Goal: Information Seeking & Learning: Learn about a topic

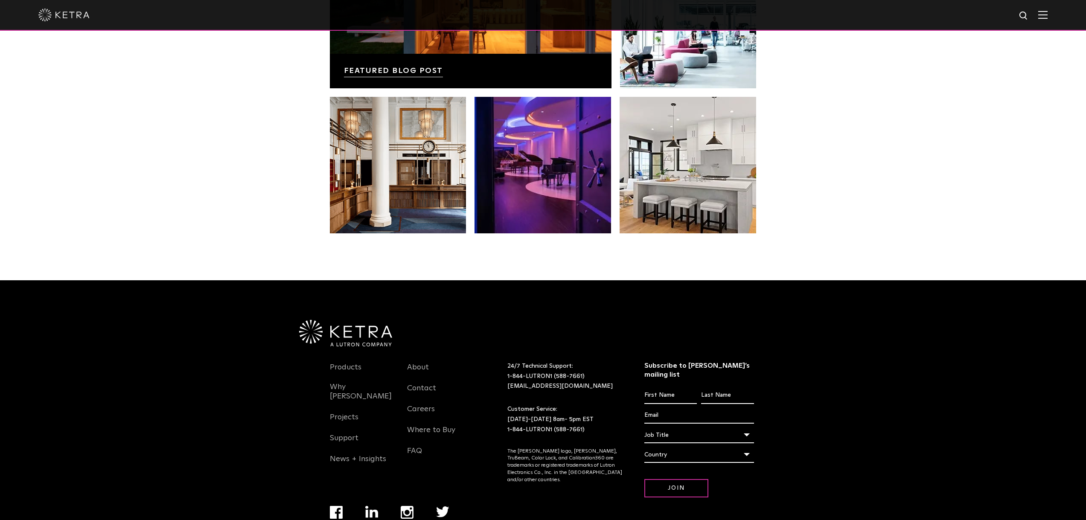
scroll to position [1794, 0]
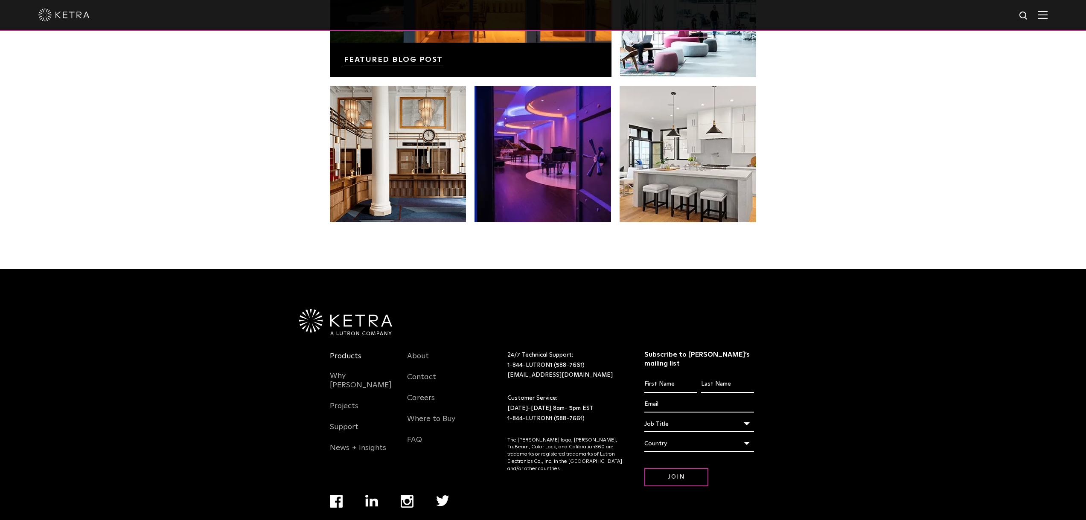
click at [345, 351] on link "Products" at bounding box center [346, 361] width 32 height 20
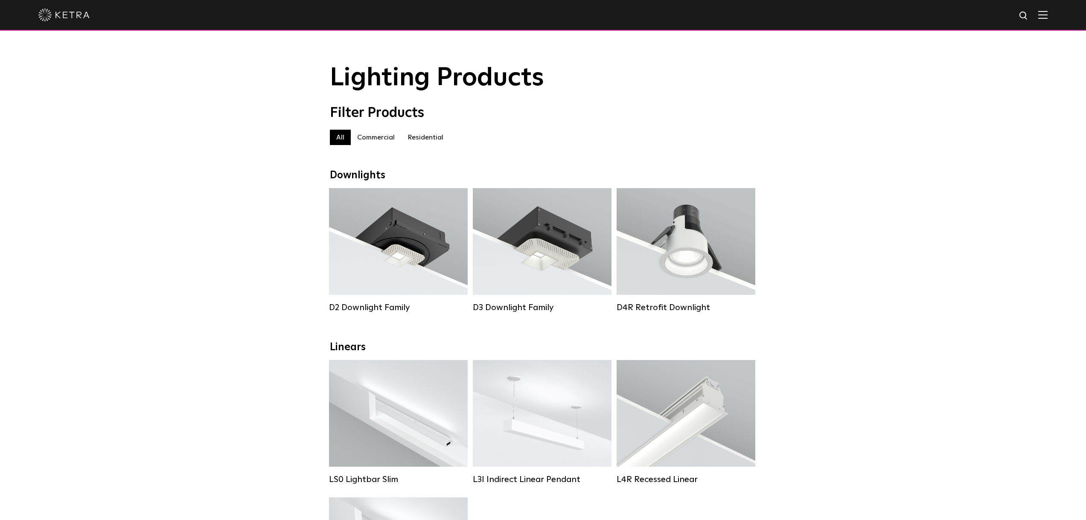
click at [426, 139] on label "Residential" at bounding box center [425, 137] width 49 height 15
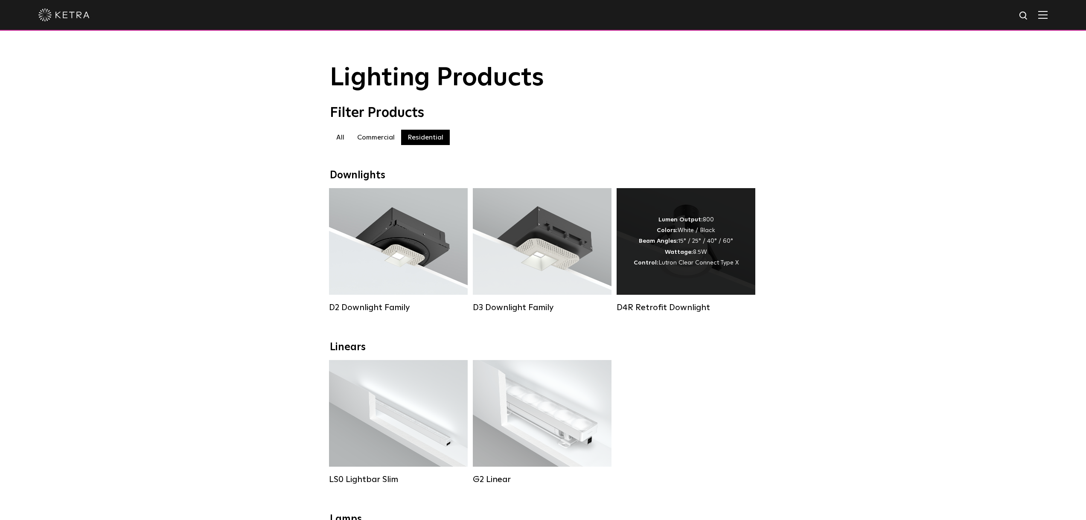
click at [680, 241] on div "Lumen Output: 800 Colors: White / Black Beam Angles: 15° / 25° / 40° / 60° Watt…" at bounding box center [685, 242] width 105 height 54
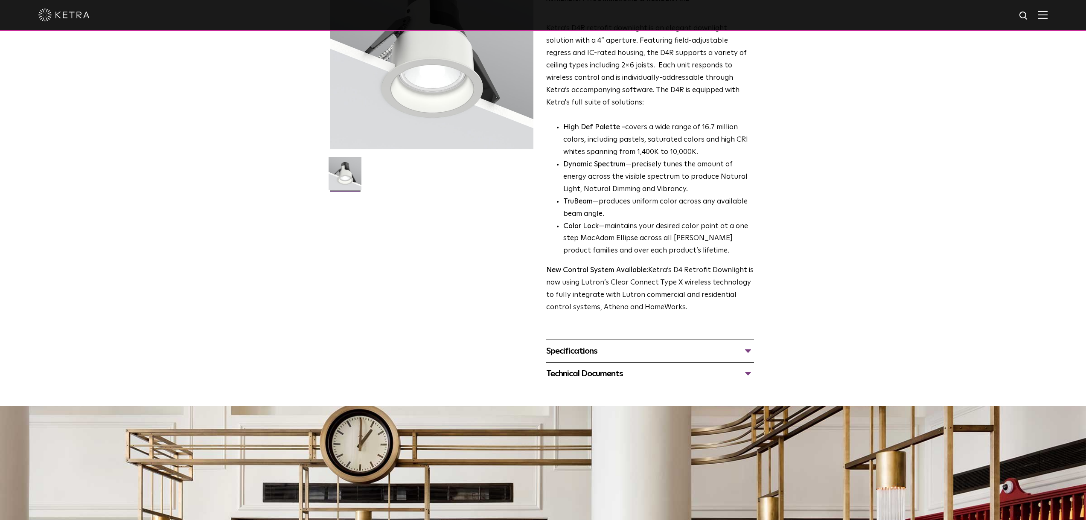
scroll to position [128, 0]
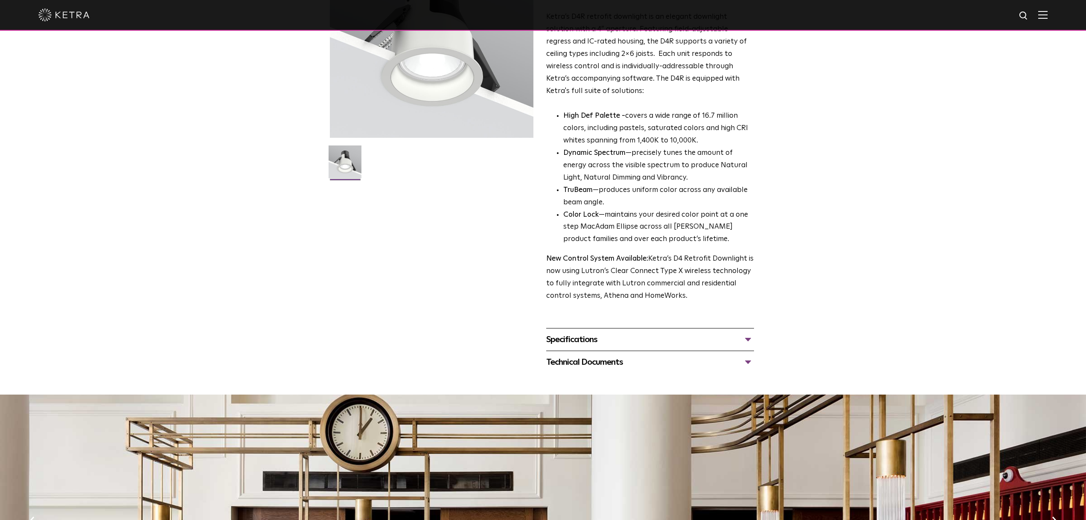
click at [751, 341] on div "Specifications" at bounding box center [650, 340] width 208 height 14
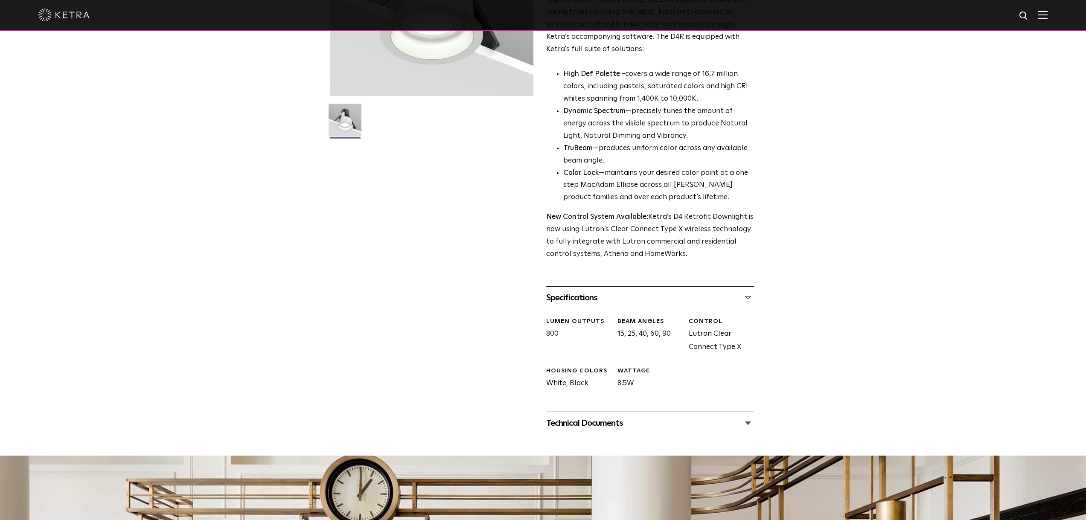
scroll to position [171, 0]
click at [612, 421] on div "Technical Documents" at bounding box center [650, 422] width 208 height 14
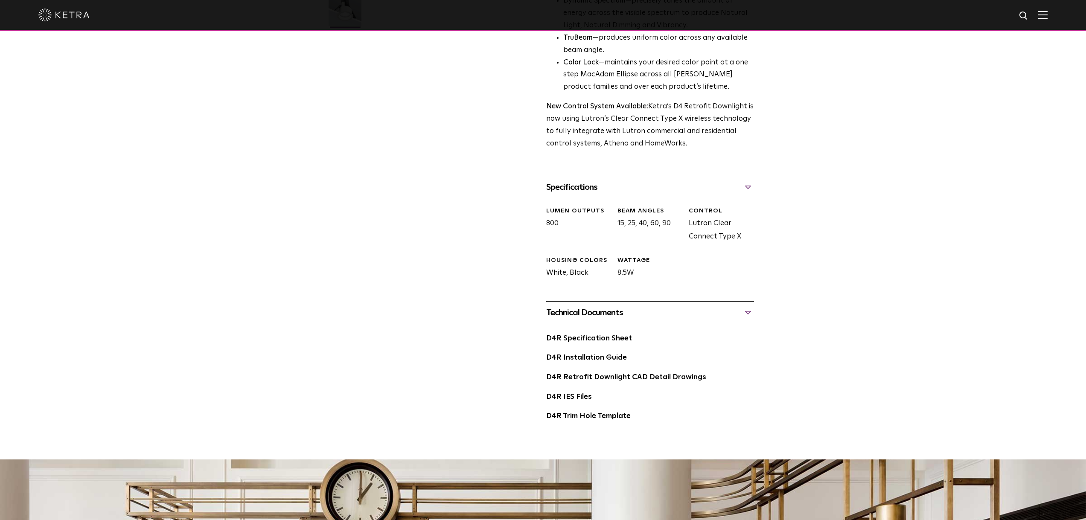
scroll to position [384, 0]
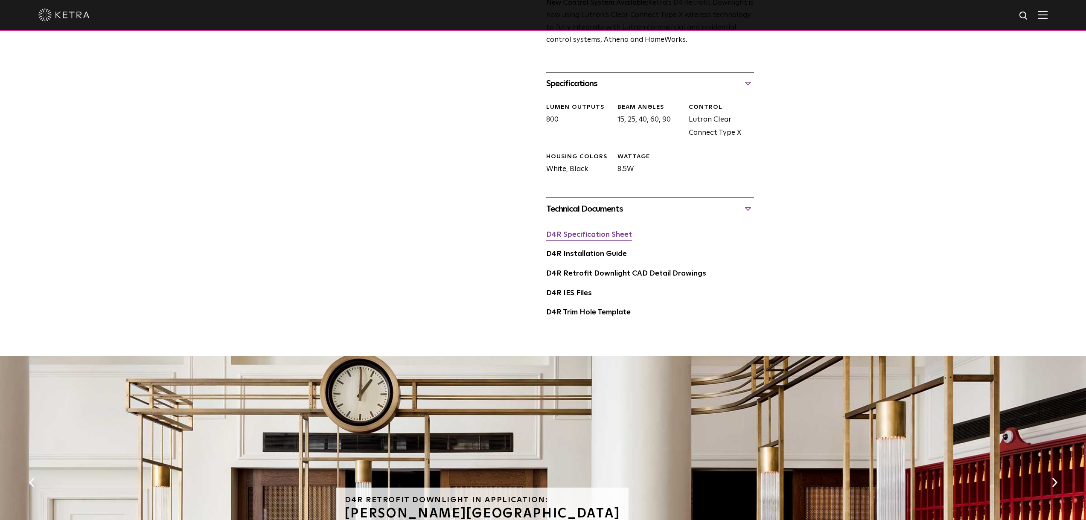
click at [576, 236] on link "D4R Specification Sheet" at bounding box center [589, 234] width 86 height 7
click at [592, 257] on link "D4R Installation Guide" at bounding box center [586, 253] width 81 height 7
